Goal: Task Accomplishment & Management: Manage account settings

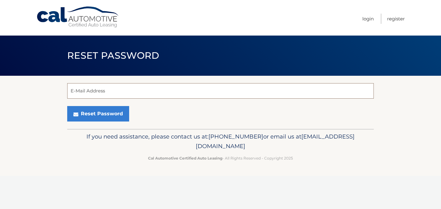
click at [166, 94] on input "E-Mail Address" at bounding box center [220, 90] width 307 height 15
type input "[EMAIL_ADDRESS][DOMAIN_NAME]"
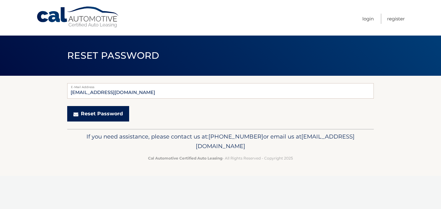
click at [102, 114] on button "Reset Password" at bounding box center [98, 113] width 62 height 15
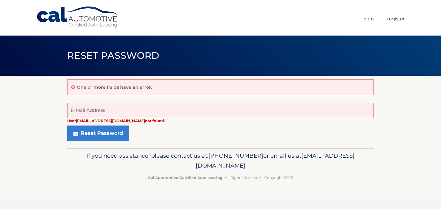
click at [398, 17] on link "Register" at bounding box center [396, 19] width 18 height 10
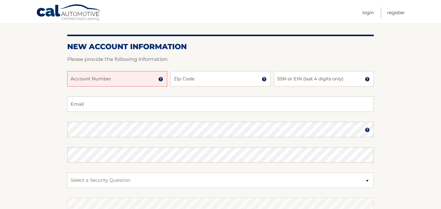
scroll to position [63, 0]
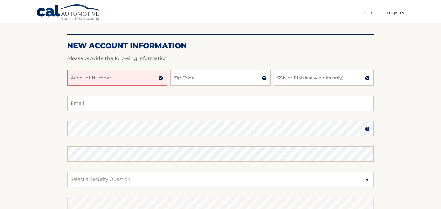
click at [112, 80] on input "Account Number" at bounding box center [117, 77] width 100 height 15
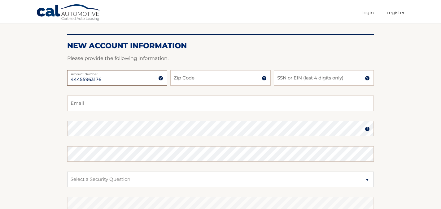
type input "44455963176"
click at [182, 77] on input "Zip Code" at bounding box center [220, 77] width 100 height 15
type input "07719"
type input "cpanarra@gmail.com"
click at [290, 82] on input "SSN or EIN (last 4 digits only)" at bounding box center [324, 77] width 100 height 15
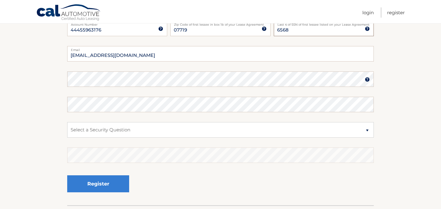
scroll to position [115, 0]
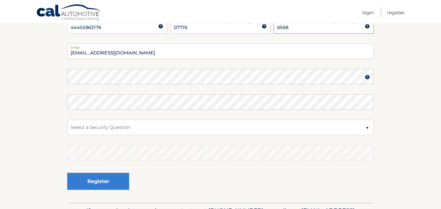
type input "6568"
click at [367, 128] on select "Select a Security Question What was the name of your elementary school? What is…" at bounding box center [220, 127] width 307 height 15
select select "1"
click at [67, 120] on select "Select a Security Question What was the name of your elementary school? What is…" at bounding box center [220, 127] width 307 height 15
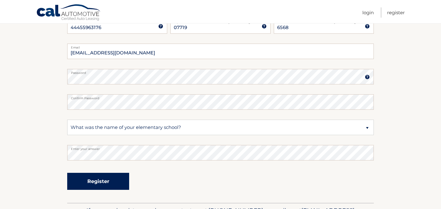
click at [106, 183] on button "Register" at bounding box center [98, 181] width 62 height 17
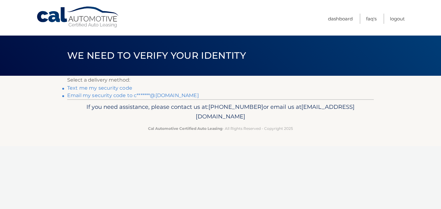
click at [121, 89] on link "Text me my security code" at bounding box center [99, 88] width 65 height 6
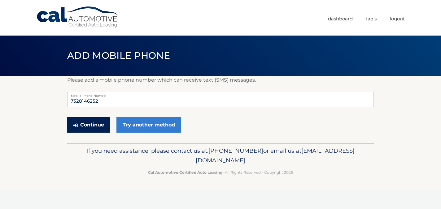
click at [106, 124] on button "Continue" at bounding box center [88, 124] width 43 height 15
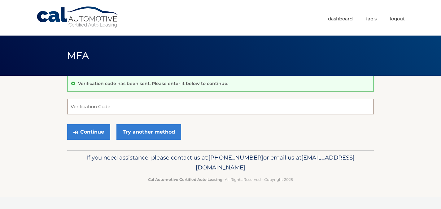
click at [109, 105] on input "Verification Code" at bounding box center [220, 106] width 307 height 15
type input "648845"
click at [92, 134] on button "Continue" at bounding box center [88, 132] width 43 height 15
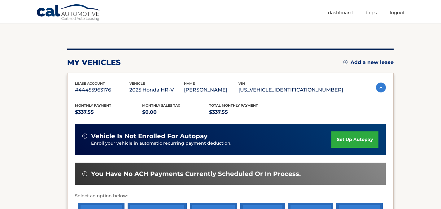
scroll to position [55, 0]
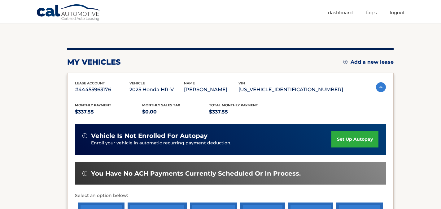
click at [348, 138] on link "set up autopay" at bounding box center [354, 139] width 47 height 16
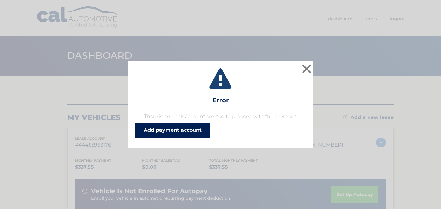
click at [171, 132] on link "Add payment account" at bounding box center [172, 130] width 74 height 15
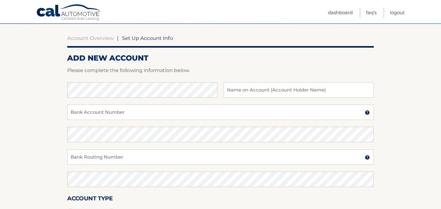
scroll to position [53, 0]
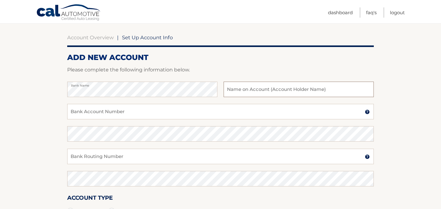
click at [236, 92] on input "text" at bounding box center [299, 89] width 150 height 15
type input "[PERSON_NAME]"
click at [129, 112] on input "Bank Account Number" at bounding box center [220, 111] width 307 height 15
click at [103, 111] on input "Bank Account Number" at bounding box center [220, 111] width 307 height 15
type input "752008698017"
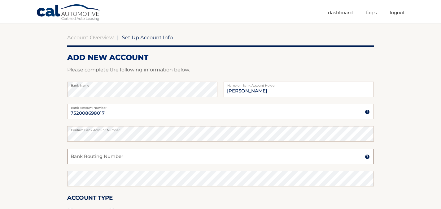
click at [104, 156] on input "Bank Routing Number" at bounding box center [220, 156] width 307 height 15
type input "231278339"
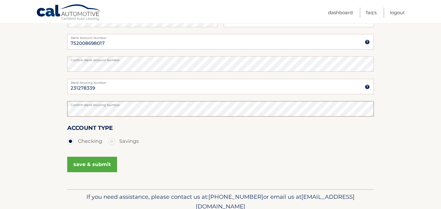
scroll to position [127, 0]
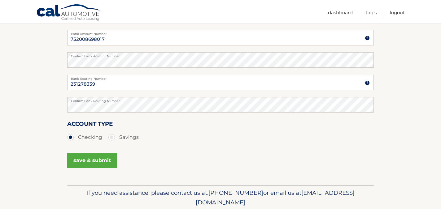
click at [85, 164] on button "save & submit" at bounding box center [92, 160] width 50 height 15
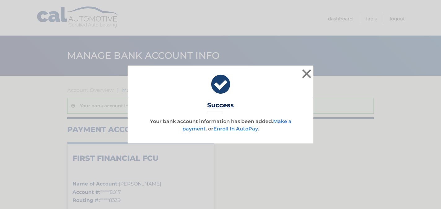
click at [284, 121] on link "Make a payment" at bounding box center [236, 125] width 109 height 13
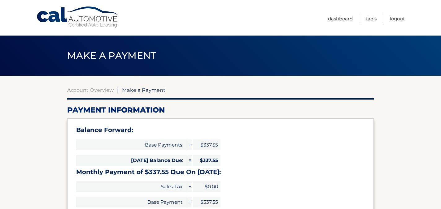
select select "NjMyMGNkNDgtYjNiZC00ZDY2LWJhYmMtODM3MDk3OTRkYzE2"
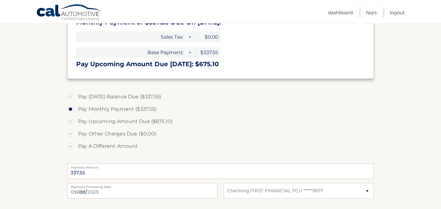
scroll to position [152, 0]
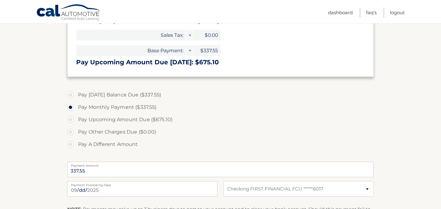
click at [72, 96] on label "Pay [DATE] Balance Due ($337.55)" at bounding box center [220, 95] width 307 height 12
click at [72, 96] on input "Pay [DATE] Balance Due ($337.55)" at bounding box center [73, 94] width 6 height 10
radio input "true"
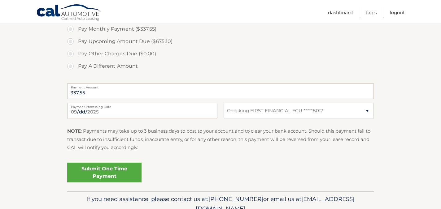
scroll to position [230, 0]
click at [105, 174] on link "Submit One Time Payment" at bounding box center [104, 173] width 74 height 20
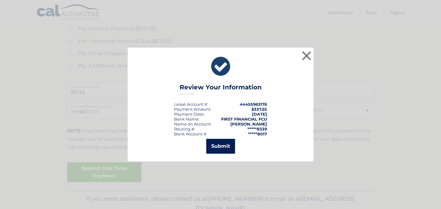
click at [220, 150] on button "Submit" at bounding box center [220, 146] width 29 height 15
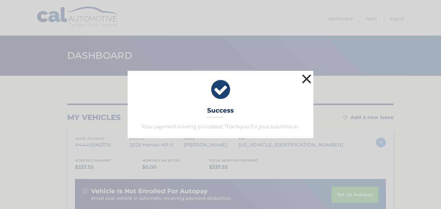
click at [306, 77] on button "×" at bounding box center [306, 79] width 12 height 12
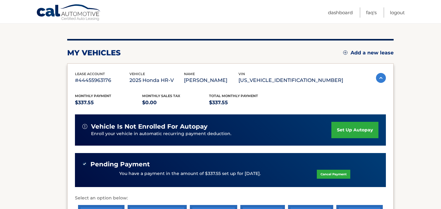
scroll to position [73, 0]
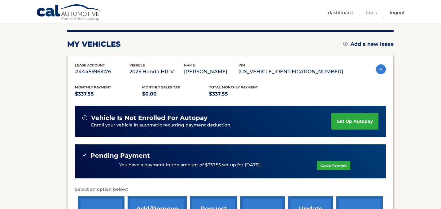
click at [360, 123] on link "set up autopay" at bounding box center [354, 121] width 47 height 16
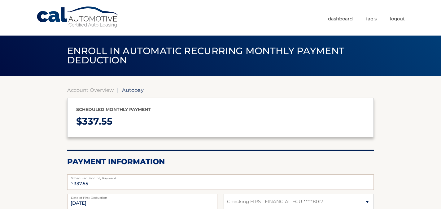
select select "NjMyMGNkNDgtYjNiZC00ZDY2LWJhYmMtODM3MDk3OTRkYzE2"
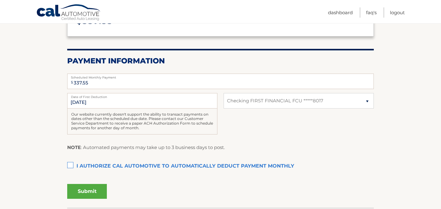
scroll to position [102, 0]
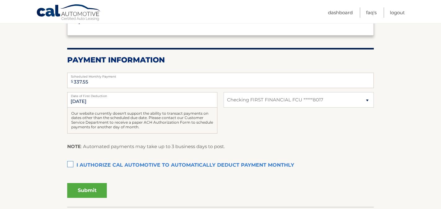
click at [71, 163] on label "I authorize cal automotive to automatically deduct payment monthly This checkbo…" at bounding box center [220, 166] width 307 height 12
click at [0, 0] on input "I authorize cal automotive to automatically deduct payment monthly This checkbo…" at bounding box center [0, 0] width 0 height 0
click at [90, 187] on button "Submit" at bounding box center [87, 190] width 40 height 15
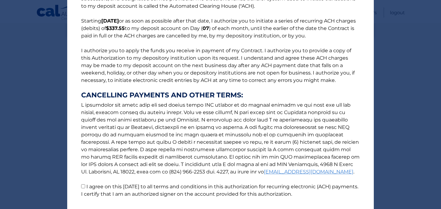
scroll to position [83, 0]
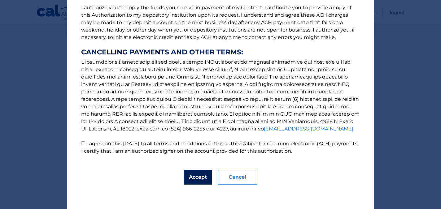
click at [200, 174] on button "Accept" at bounding box center [198, 177] width 28 height 15
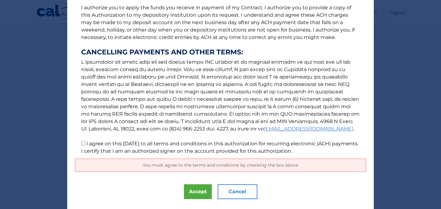
click at [203, 167] on span "You must agree to the terms and conditions by checking the box above" at bounding box center [221, 166] width 156 height 6
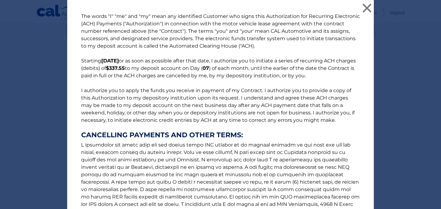
scroll to position [98, 0]
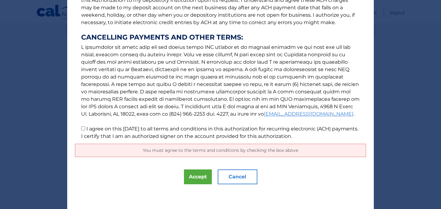
click at [83, 128] on input "I agree on this 09/15/2025 to all terms and conditions in this authorization fo…" at bounding box center [83, 129] width 4 height 4
checkbox input "true"
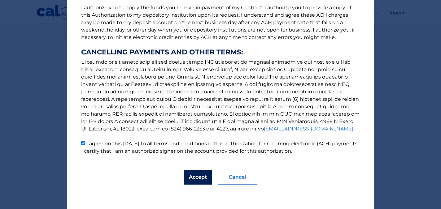
click at [203, 175] on button "Accept" at bounding box center [198, 177] width 28 height 15
